Goal: Task Accomplishment & Management: Use online tool/utility

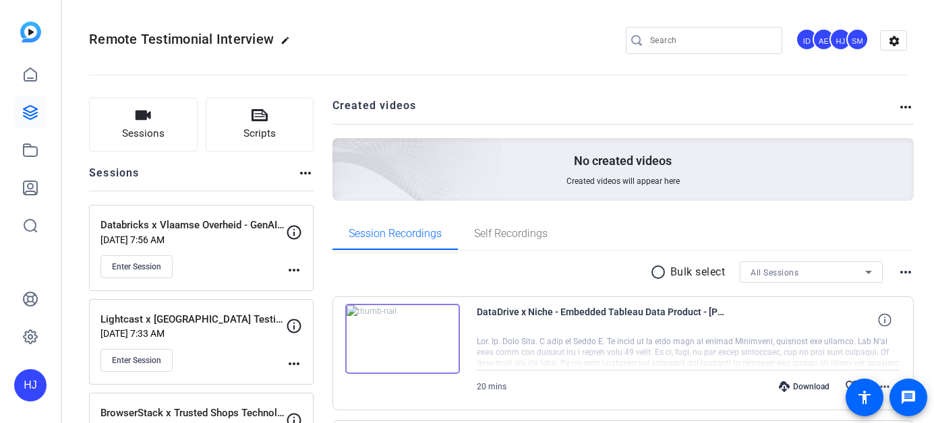
click at [701, 42] on input "Search" at bounding box center [710, 40] width 121 height 16
click at [702, 42] on input "Search" at bounding box center [710, 40] width 121 height 16
paste input "DeleteMe x Julianne Capture"
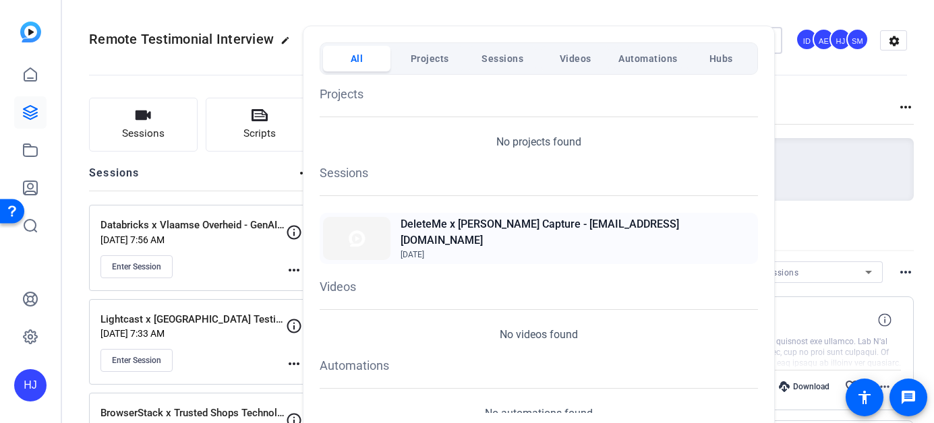
type input "DeleteMe x Julianne Capture"
click at [558, 249] on span "[DATE]" at bounding box center [577, 255] width 354 height 12
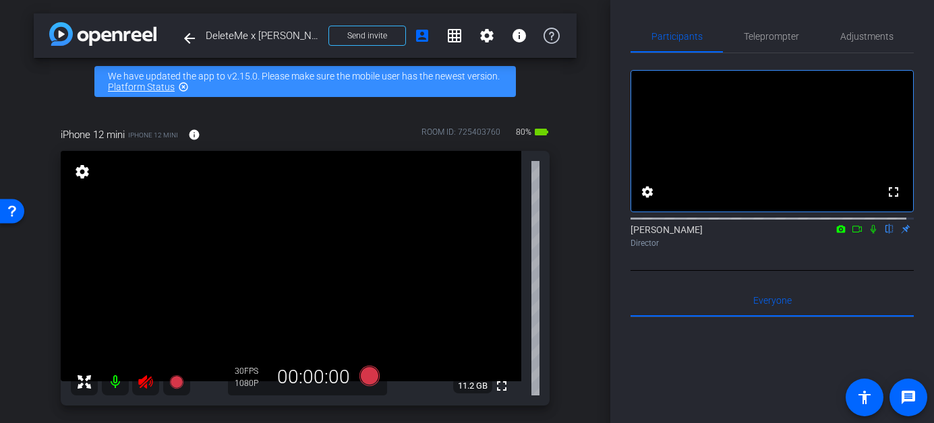
click at [148, 384] on icon at bounding box center [146, 382] width 16 height 16
click at [843, 44] on span "Adjustments" at bounding box center [866, 36] width 53 height 32
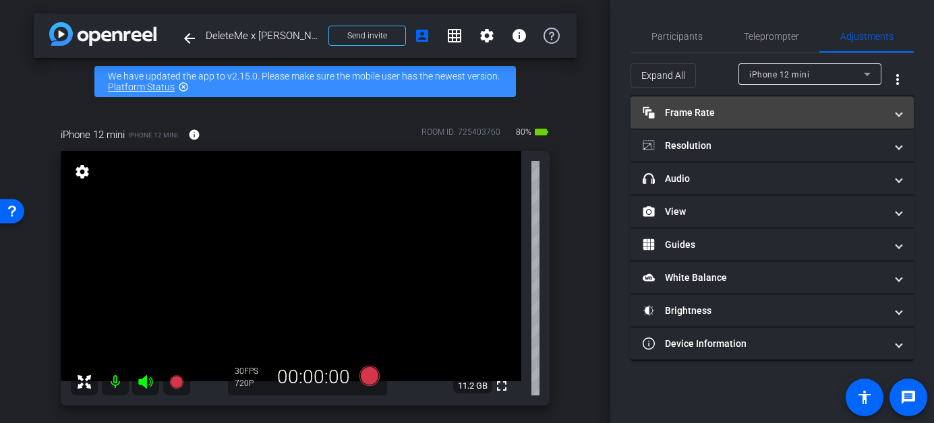
click at [772, 117] on mat-panel-title "Frame Rate Frame Rate" at bounding box center [763, 113] width 243 height 14
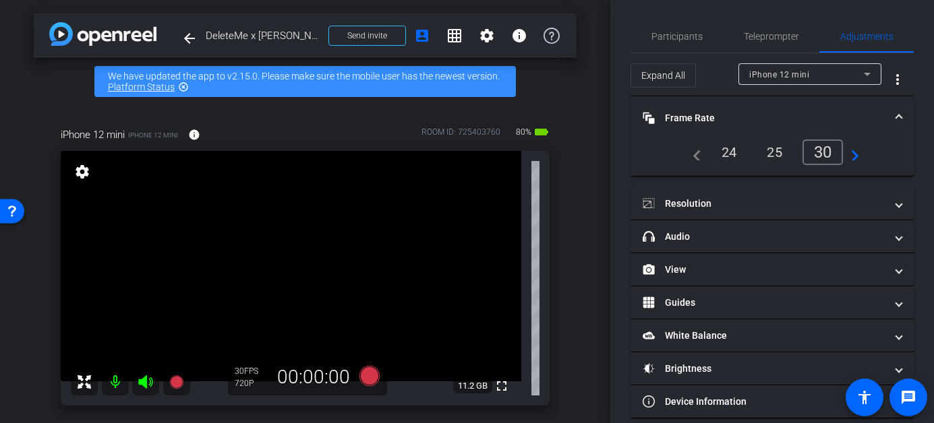
click at [721, 156] on div "24" at bounding box center [729, 152] width 36 height 23
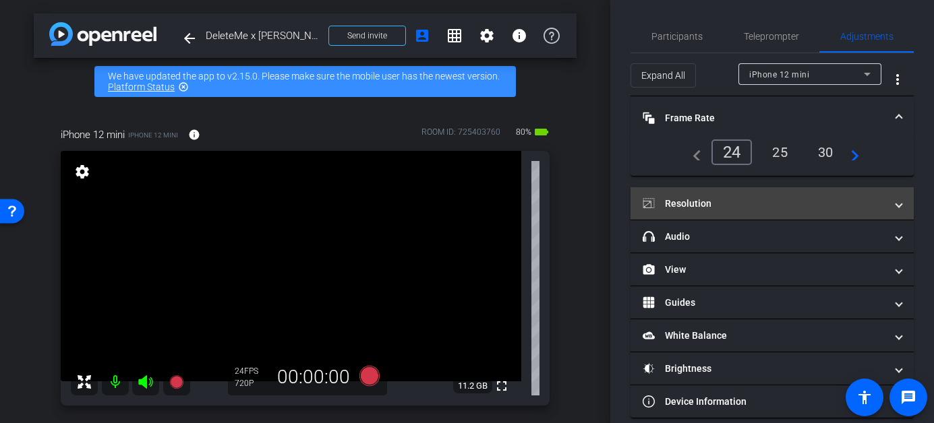
click at [721, 195] on mat-expansion-panel-header "Resolution" at bounding box center [771, 203] width 283 height 32
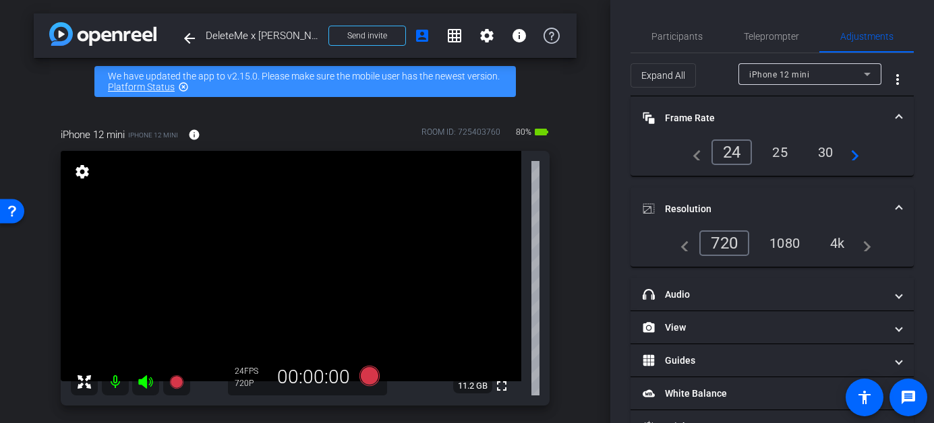
click at [779, 245] on div "1080" at bounding box center [784, 243] width 51 height 23
click at [361, 377] on icon at bounding box center [369, 376] width 20 height 20
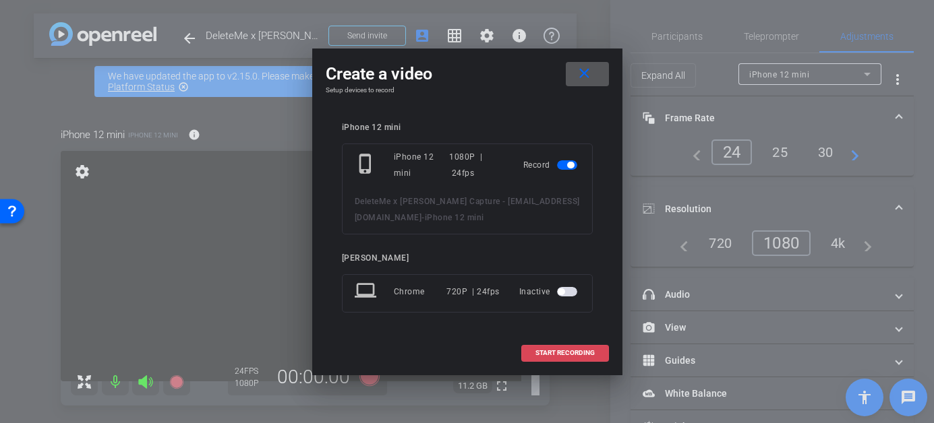
click at [548, 355] on span "START RECORDING" at bounding box center [564, 353] width 59 height 7
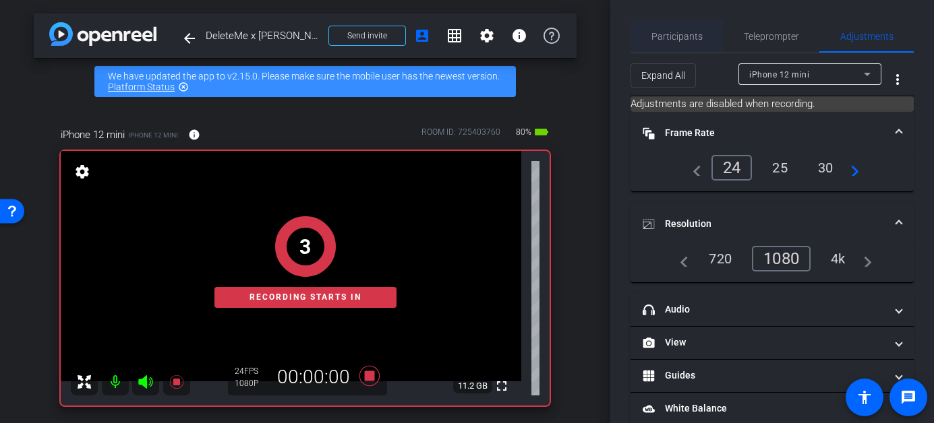
click at [671, 35] on span "Participants" at bounding box center [676, 36] width 51 height 9
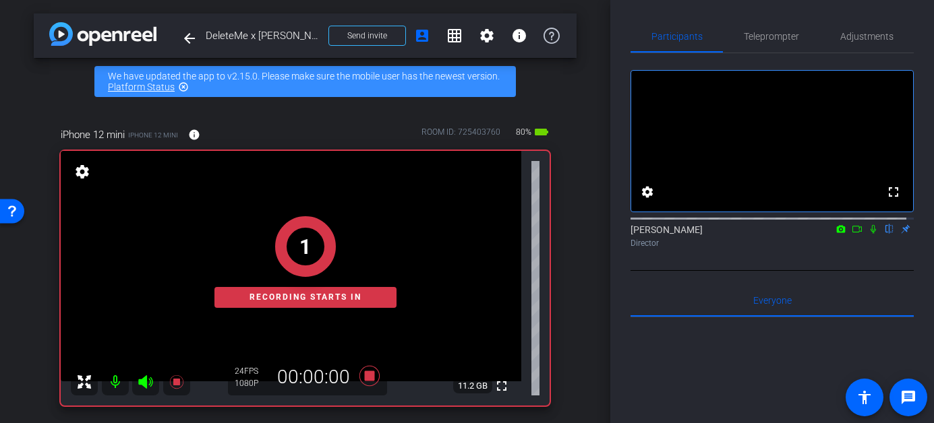
click at [868, 234] on icon at bounding box center [873, 228] width 11 height 9
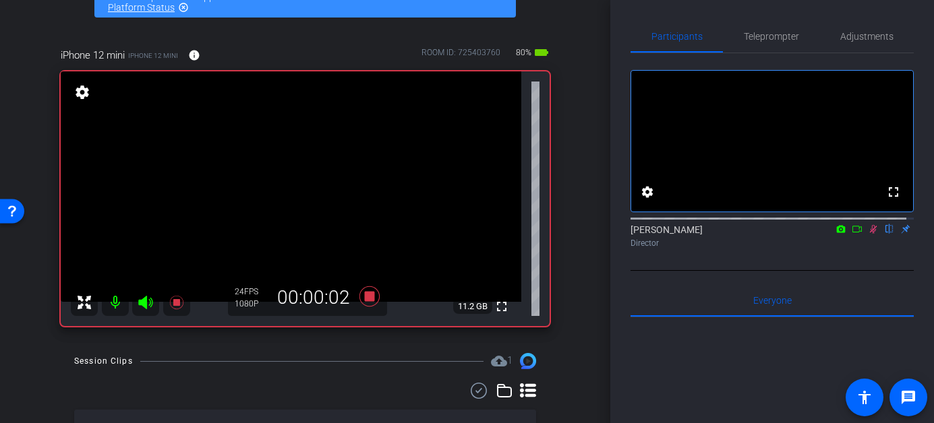
scroll to position [78, 0]
click at [870, 234] on icon at bounding box center [873, 229] width 7 height 9
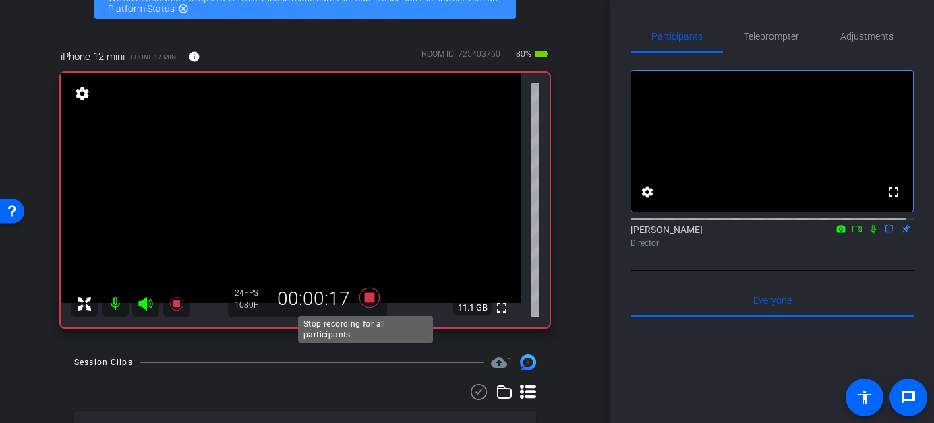
click at [363, 303] on icon at bounding box center [369, 298] width 20 height 20
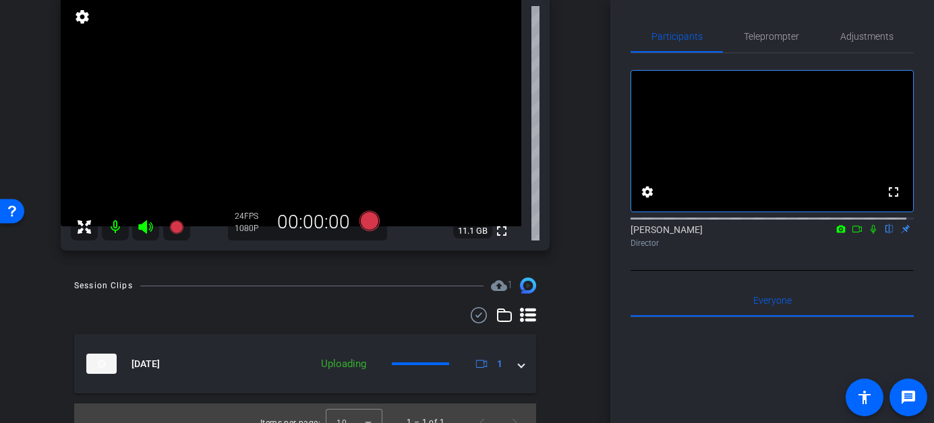
scroll to position [173, 0]
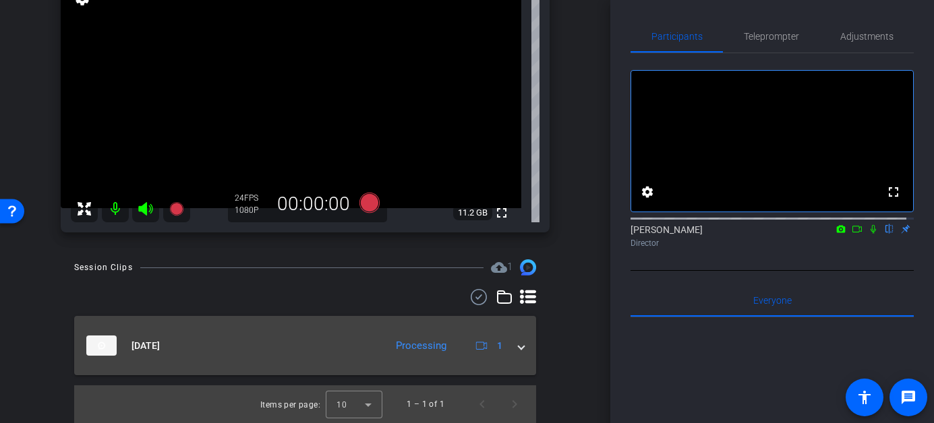
click at [518, 348] on span at bounding box center [520, 346] width 5 height 14
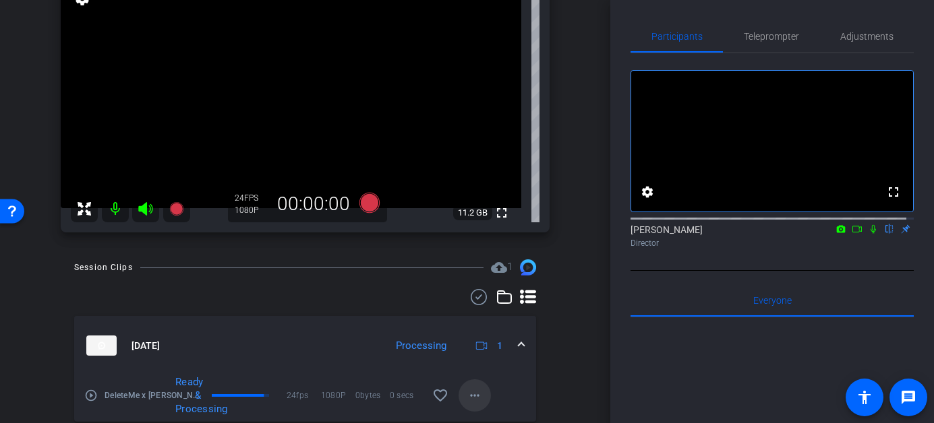
click at [472, 392] on mat-icon "more_horiz" at bounding box center [474, 396] width 16 height 16
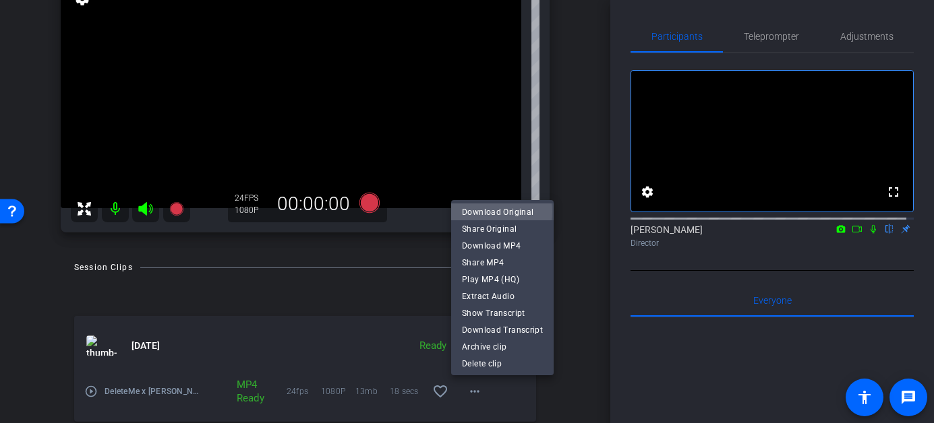
click at [501, 212] on span "Download Original" at bounding box center [502, 212] width 81 height 16
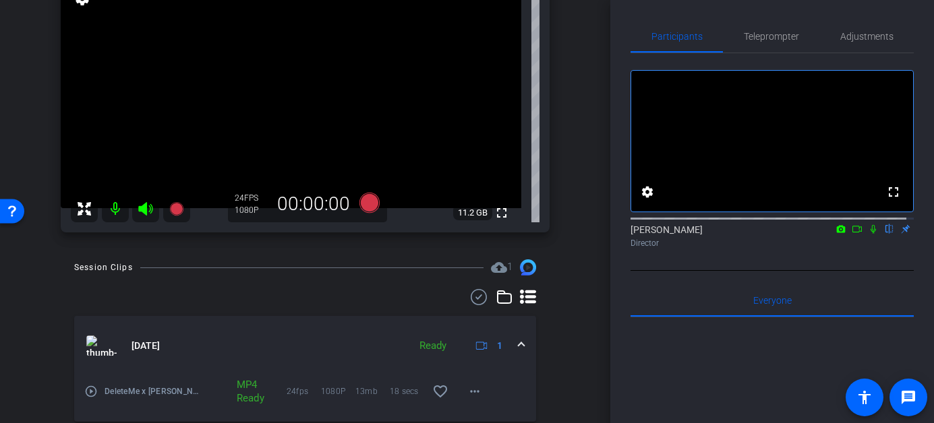
click at [114, 208] on mat-icon at bounding box center [115, 208] width 27 height 27
click at [149, 209] on icon at bounding box center [146, 209] width 16 height 16
click at [142, 210] on icon at bounding box center [145, 208] width 14 height 13
click at [109, 214] on mat-icon at bounding box center [115, 208] width 27 height 27
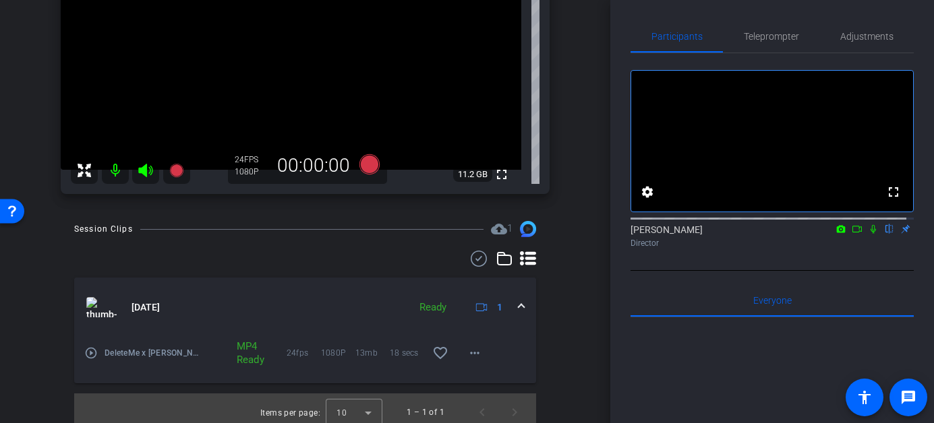
scroll to position [220, 0]
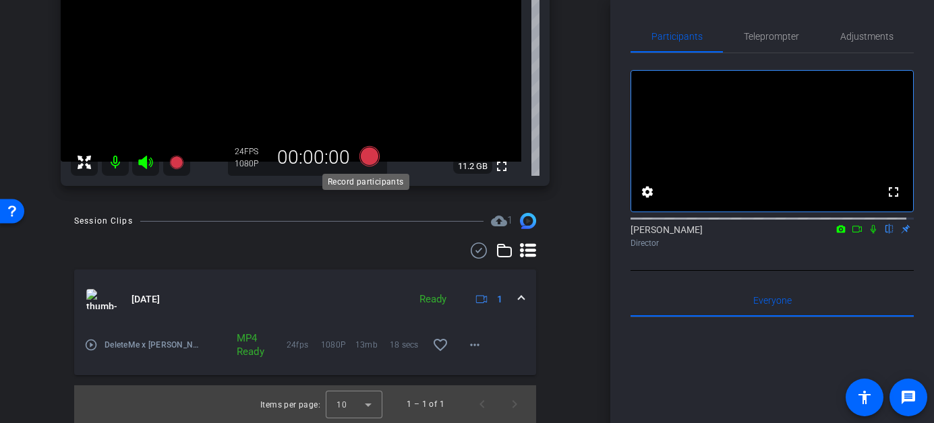
click at [365, 156] on icon at bounding box center [369, 156] width 20 height 20
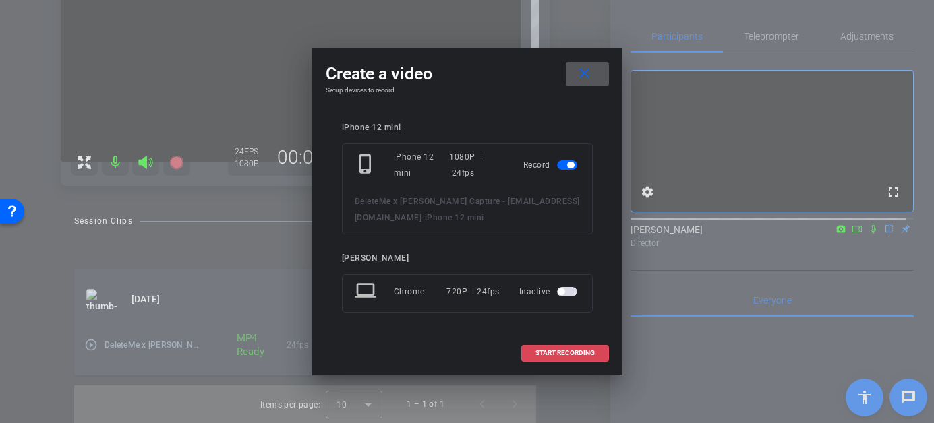
click at [571, 352] on span "START RECORDING" at bounding box center [564, 353] width 59 height 7
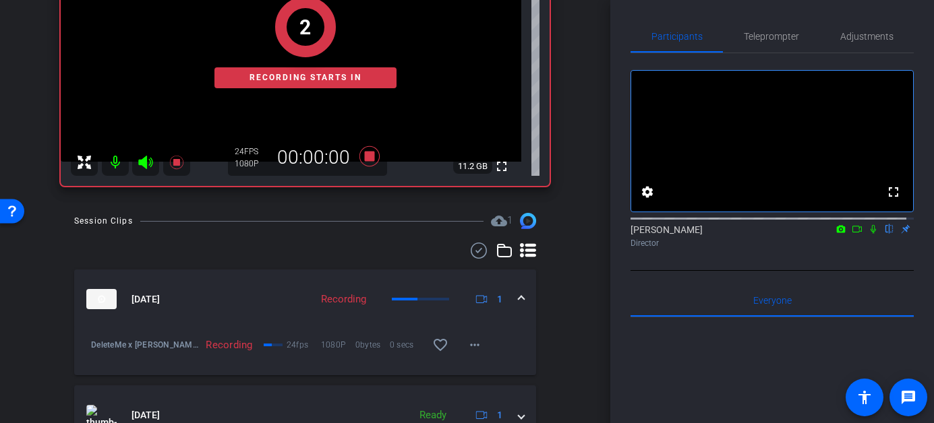
click at [851, 234] on icon at bounding box center [856, 228] width 11 height 9
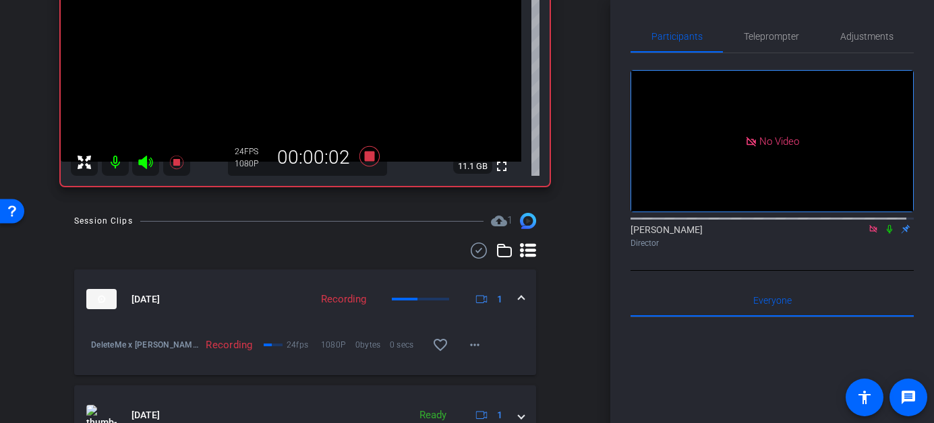
click at [886, 234] on icon at bounding box center [888, 229] width 5 height 9
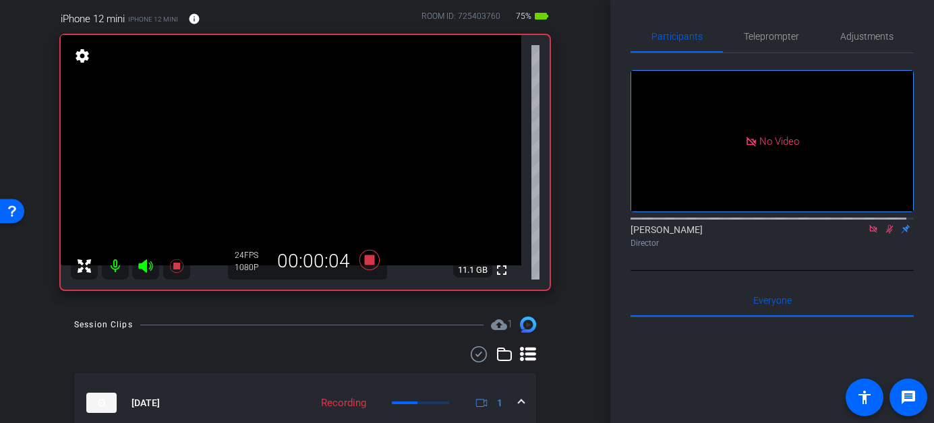
scroll to position [115, 0]
click at [884, 234] on icon at bounding box center [889, 228] width 11 height 9
click at [880, 249] on div "Heather Jacoby Director" at bounding box center [771, 236] width 283 height 26
click at [886, 234] on icon at bounding box center [889, 229] width 7 height 9
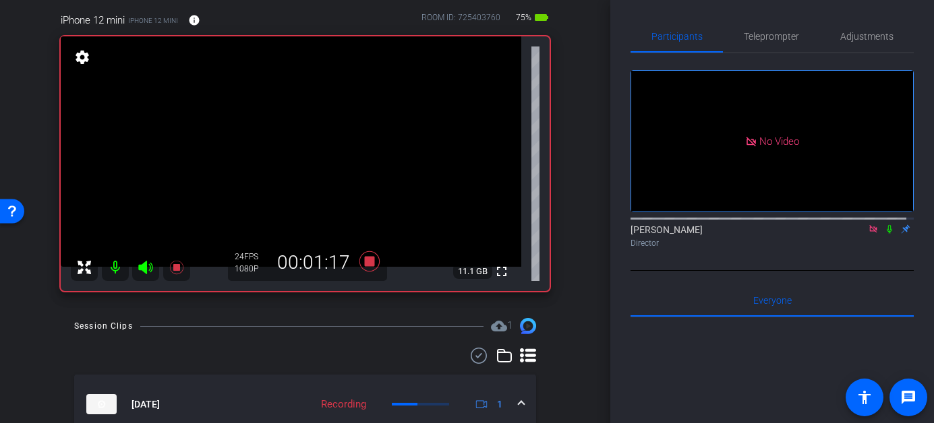
click at [881, 235] on mat-icon at bounding box center [889, 229] width 16 height 12
click at [884, 234] on icon at bounding box center [889, 228] width 11 height 9
click at [871, 207] on div "No Video" at bounding box center [772, 141] width 282 height 141
click at [886, 234] on icon at bounding box center [889, 228] width 11 height 9
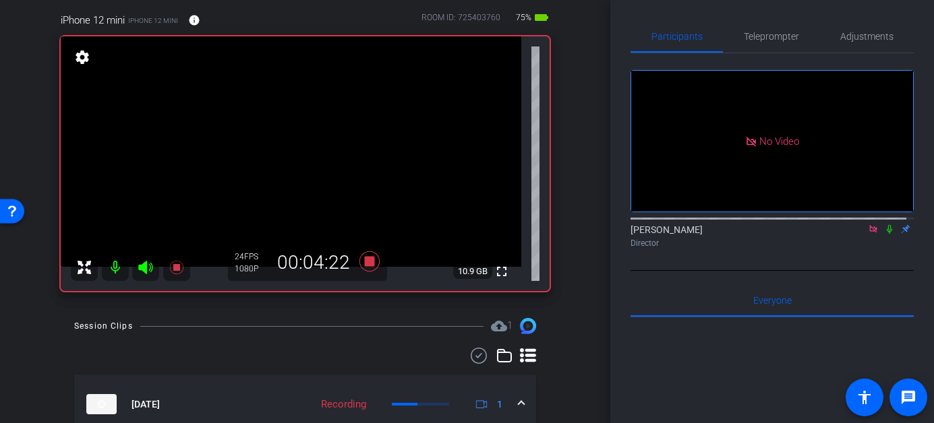
click at [886, 234] on icon at bounding box center [888, 229] width 5 height 9
click at [884, 234] on icon at bounding box center [889, 228] width 11 height 9
click at [886, 234] on icon at bounding box center [888, 229] width 5 height 9
click at [886, 234] on icon at bounding box center [889, 229] width 7 height 9
click at [886, 234] on icon at bounding box center [888, 229] width 5 height 9
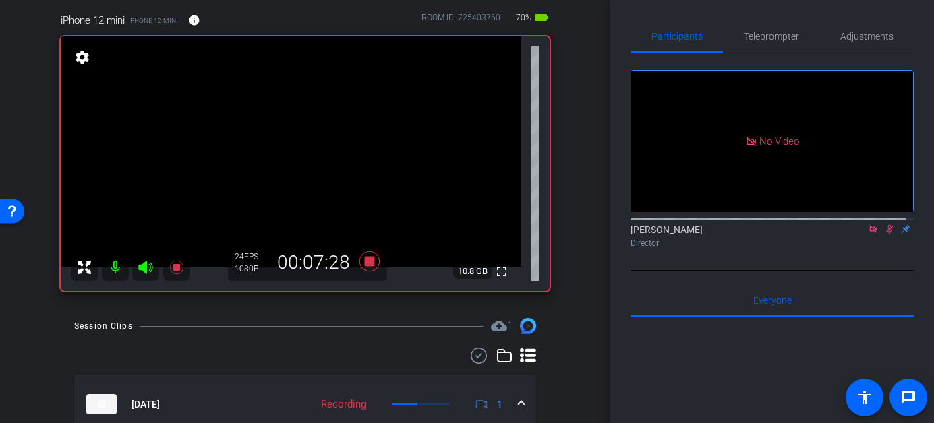
click at [886, 234] on icon at bounding box center [889, 229] width 7 height 9
click at [884, 234] on icon at bounding box center [889, 228] width 11 height 9
click at [886, 234] on icon at bounding box center [889, 229] width 7 height 9
click at [886, 234] on icon at bounding box center [888, 229] width 5 height 9
click at [884, 234] on icon at bounding box center [889, 228] width 11 height 9
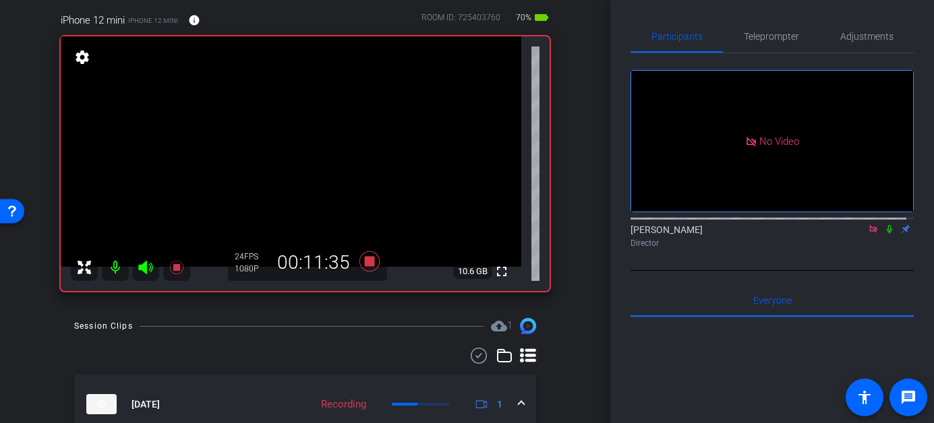
click at [886, 234] on icon at bounding box center [888, 229] width 5 height 9
click at [884, 234] on icon at bounding box center [889, 228] width 11 height 9
click at [886, 234] on icon at bounding box center [888, 229] width 5 height 9
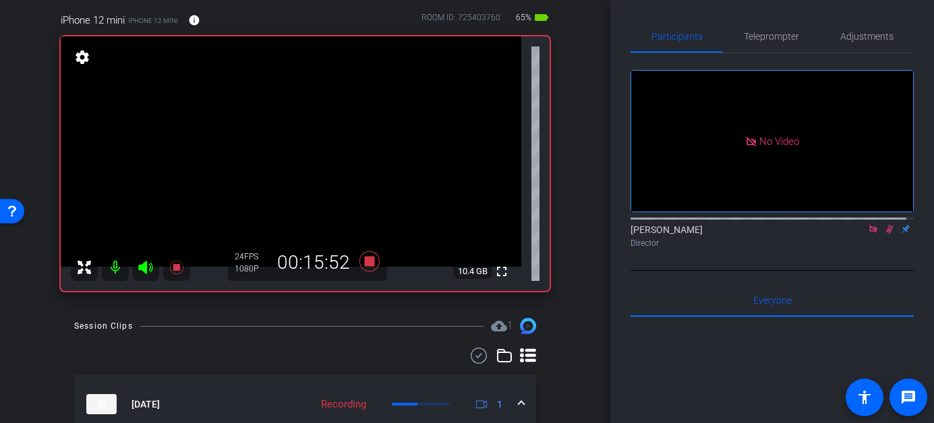
click at [886, 234] on icon at bounding box center [889, 229] width 7 height 9
click at [886, 234] on icon at bounding box center [888, 229] width 5 height 9
click at [886, 234] on icon at bounding box center [889, 229] width 7 height 9
click at [884, 234] on icon at bounding box center [889, 228] width 11 height 9
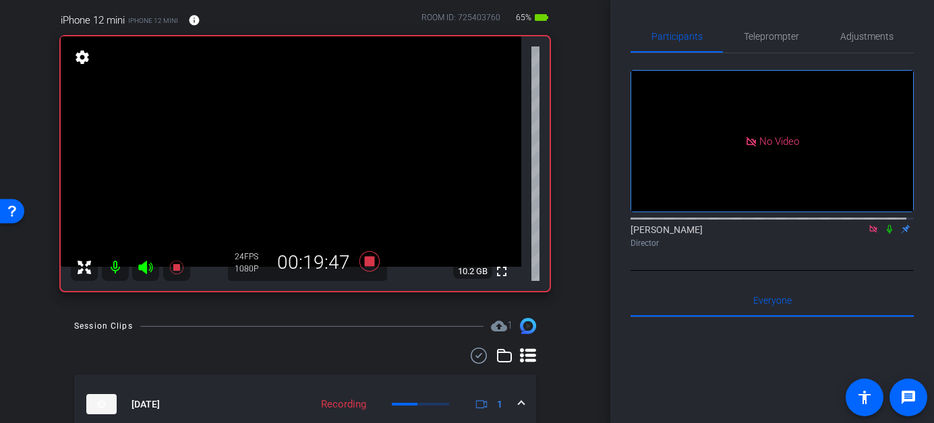
click at [884, 234] on icon at bounding box center [889, 228] width 11 height 9
click at [886, 234] on icon at bounding box center [889, 229] width 7 height 9
click at [884, 234] on icon at bounding box center [889, 228] width 11 height 9
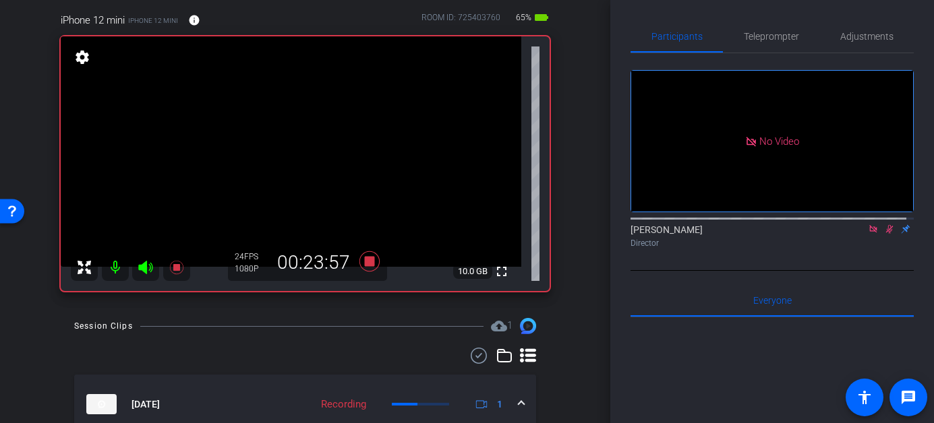
click at [886, 234] on icon at bounding box center [889, 229] width 7 height 9
click at [884, 234] on icon at bounding box center [889, 228] width 11 height 9
click at [886, 234] on icon at bounding box center [889, 229] width 7 height 9
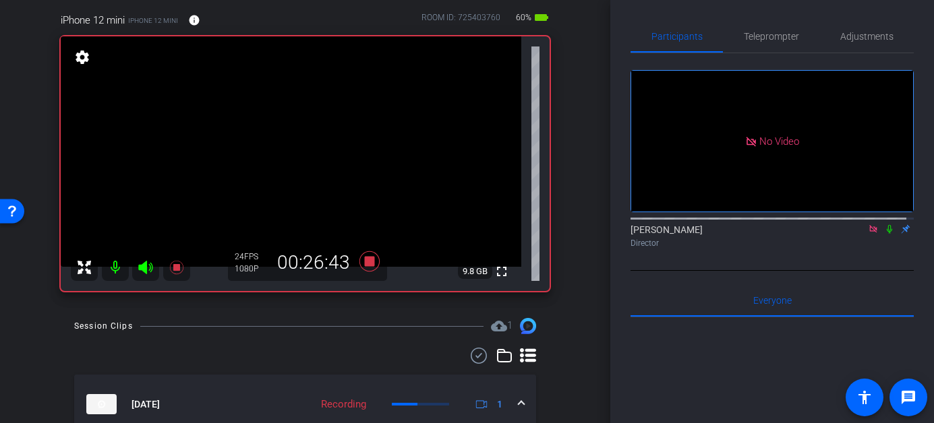
click at [884, 234] on icon at bounding box center [889, 228] width 11 height 9
click at [886, 234] on icon at bounding box center [889, 229] width 7 height 9
click at [884, 234] on icon at bounding box center [889, 228] width 11 height 9
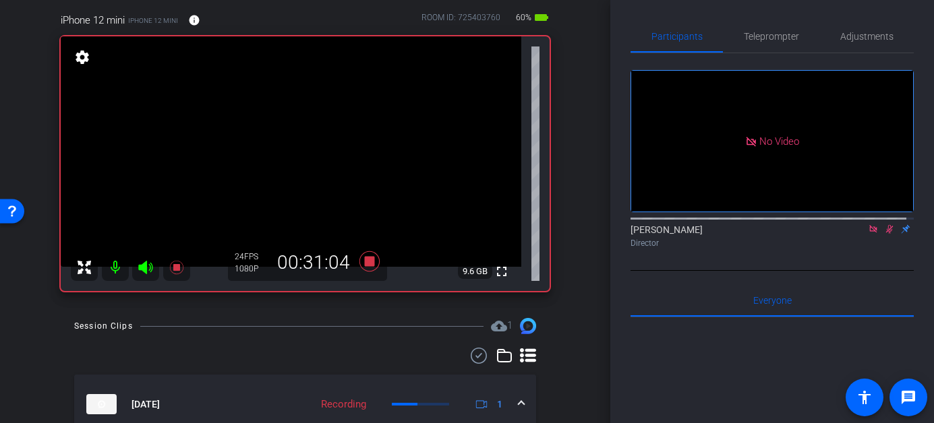
click at [884, 234] on icon at bounding box center [889, 228] width 11 height 9
click at [886, 234] on icon at bounding box center [888, 229] width 5 height 9
click at [886, 234] on icon at bounding box center [889, 229] width 7 height 9
click at [886, 234] on icon at bounding box center [888, 229] width 5 height 9
click at [886, 234] on icon at bounding box center [889, 229] width 7 height 9
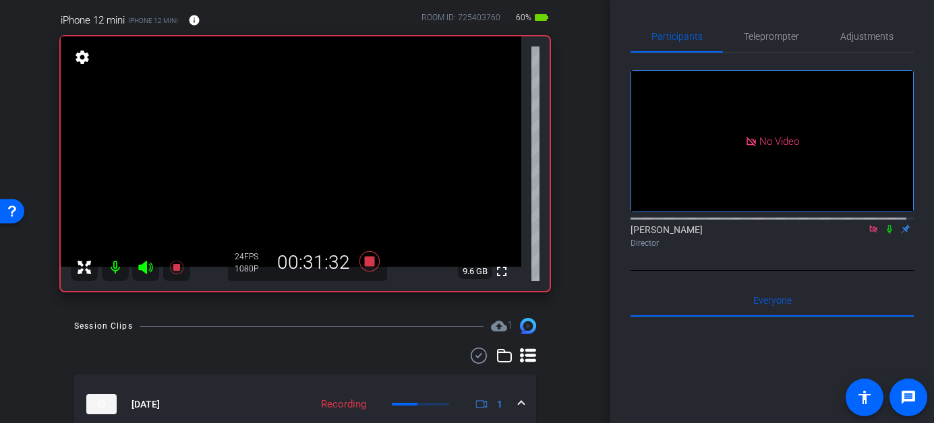
click at [886, 234] on icon at bounding box center [888, 229] width 5 height 9
click at [886, 234] on icon at bounding box center [889, 229] width 7 height 9
click at [884, 234] on icon at bounding box center [889, 228] width 11 height 9
click at [869, 233] on icon at bounding box center [872, 228] width 7 height 7
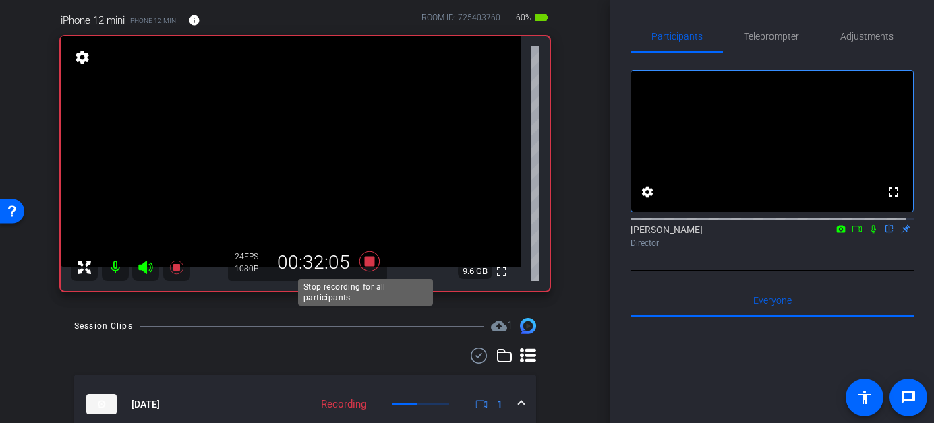
click at [363, 264] on icon at bounding box center [369, 261] width 20 height 20
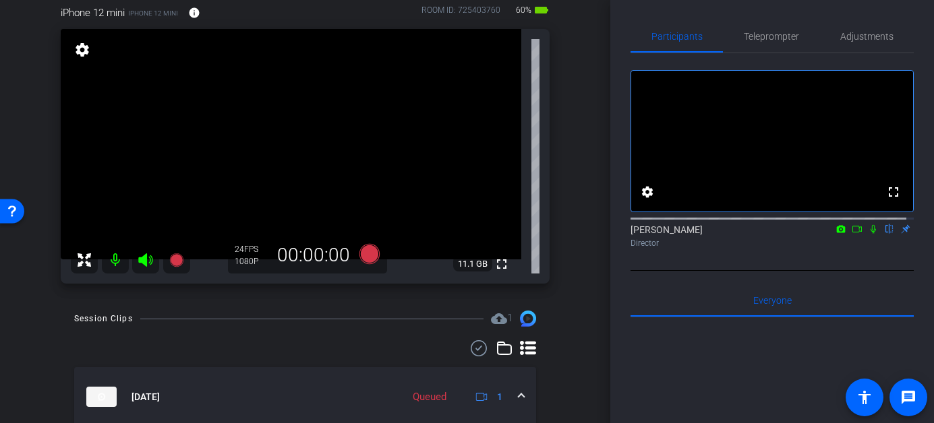
scroll to position [116, 0]
